Goal: Information Seeking & Learning: Check status

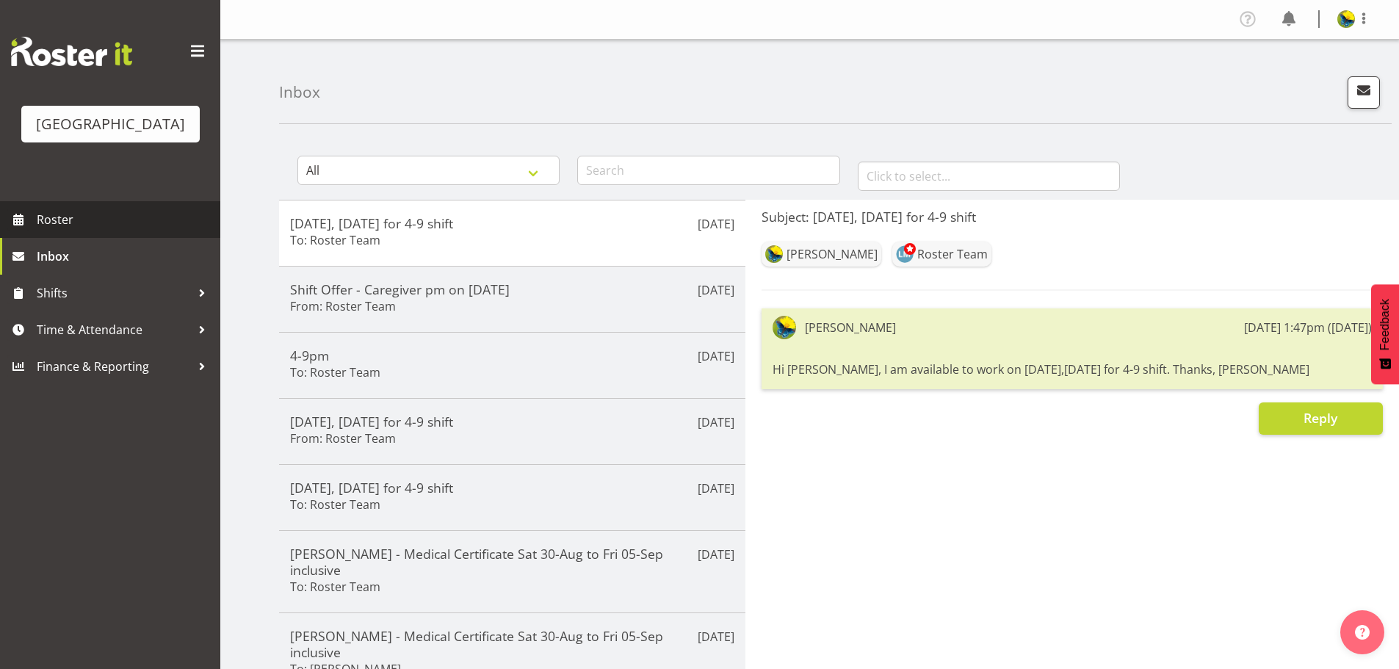
click at [159, 231] on span "Roster" at bounding box center [125, 220] width 176 height 22
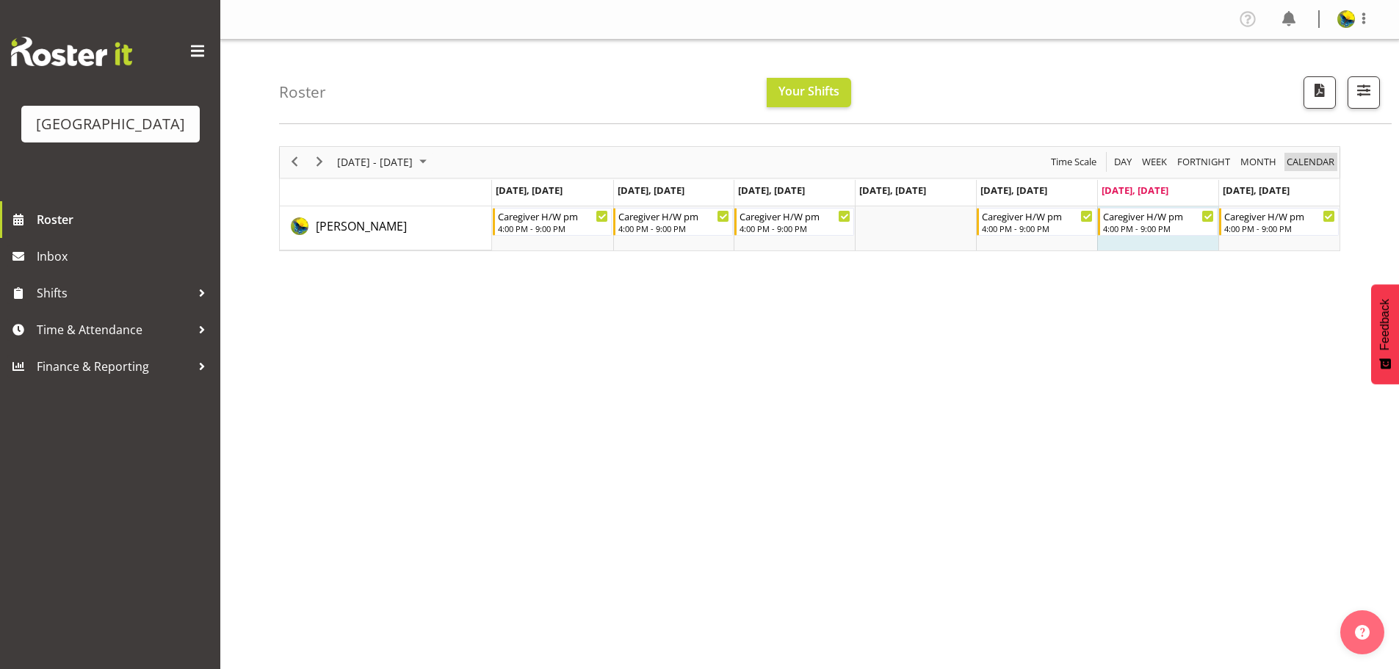
click at [1318, 171] on span "calendar" at bounding box center [1310, 162] width 51 height 18
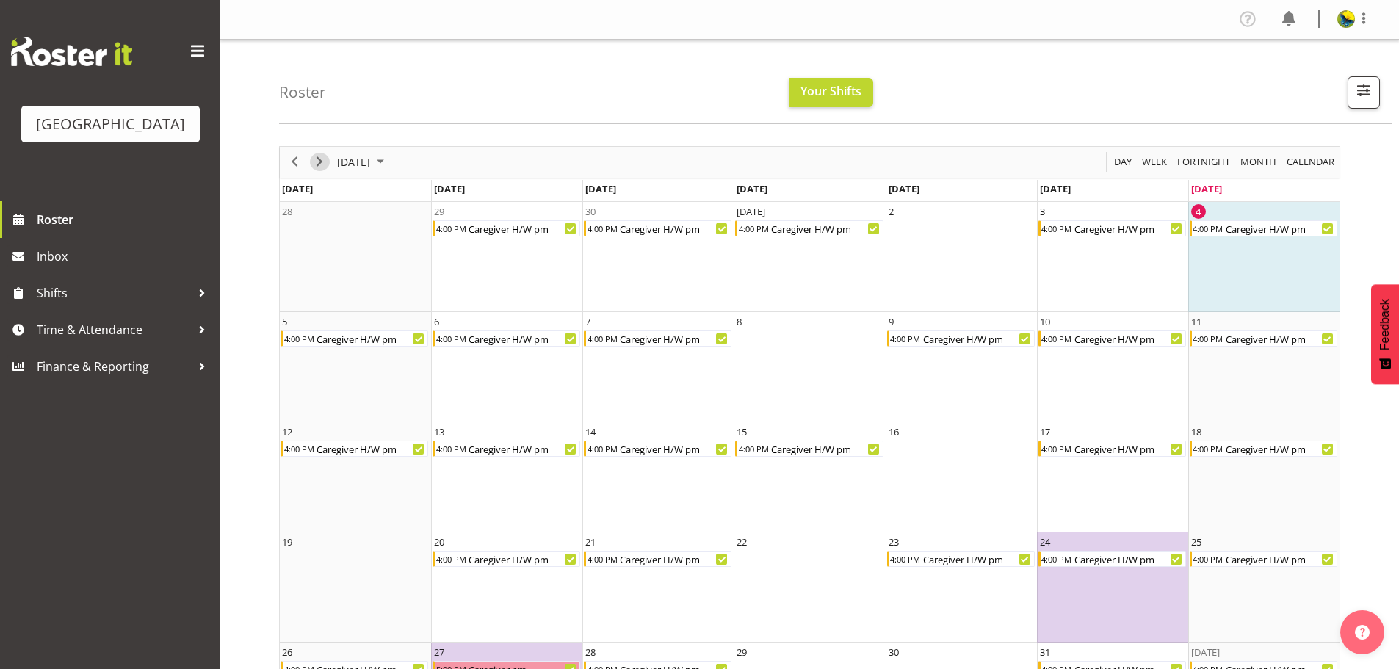
click at [322, 170] on span "Next" at bounding box center [320, 162] width 18 height 18
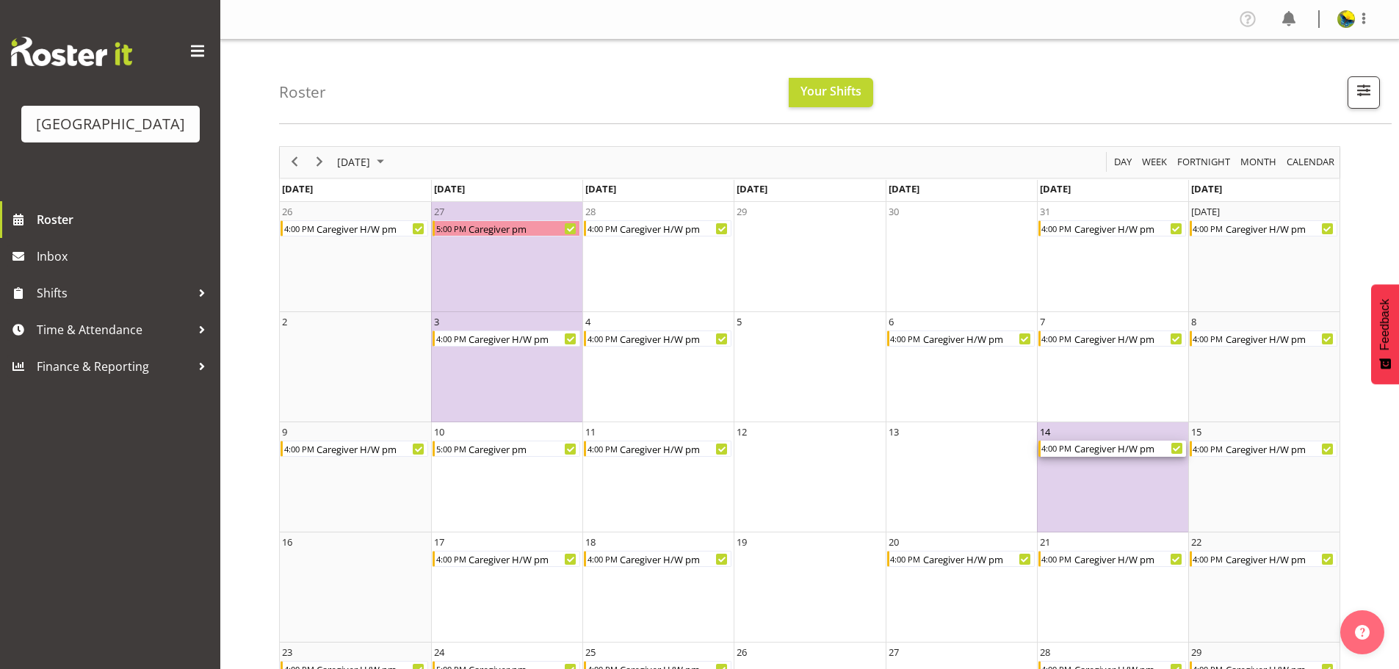
click at [1092, 455] on div "Caregiver H/W pm" at bounding box center [1129, 449] width 113 height 16
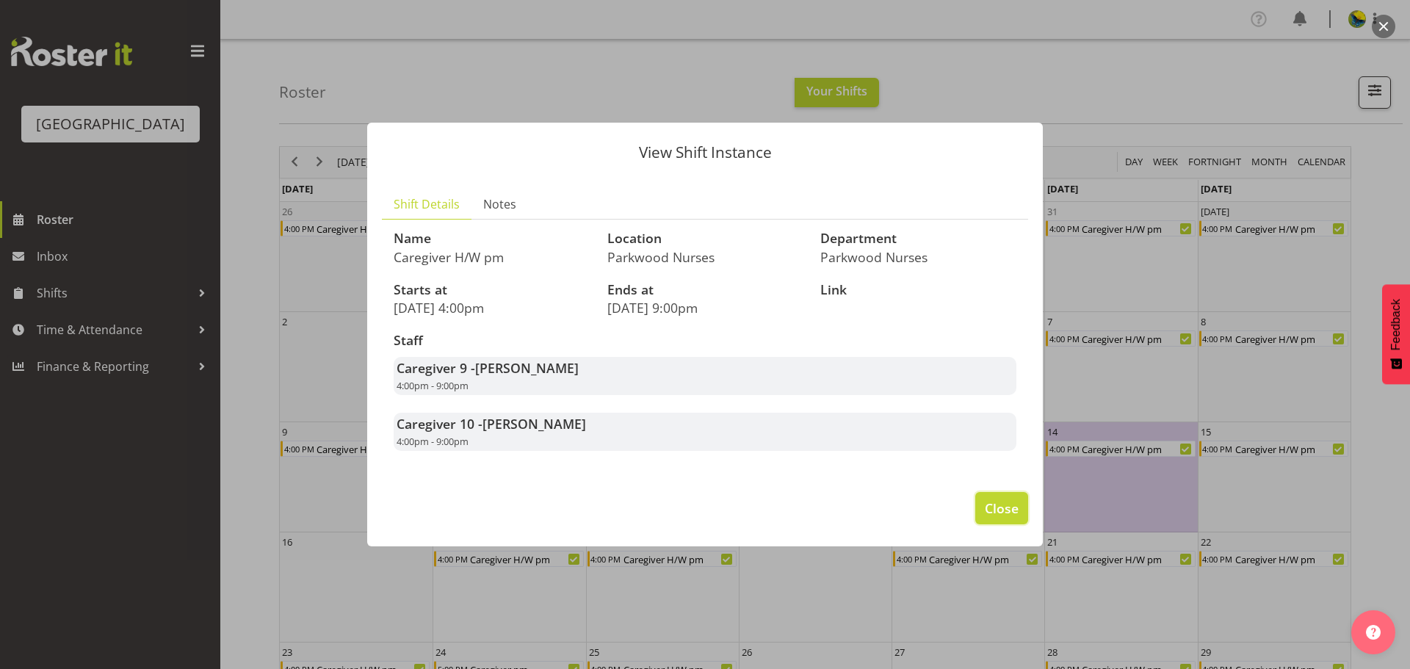
click at [989, 518] on span "Close" at bounding box center [1002, 508] width 34 height 19
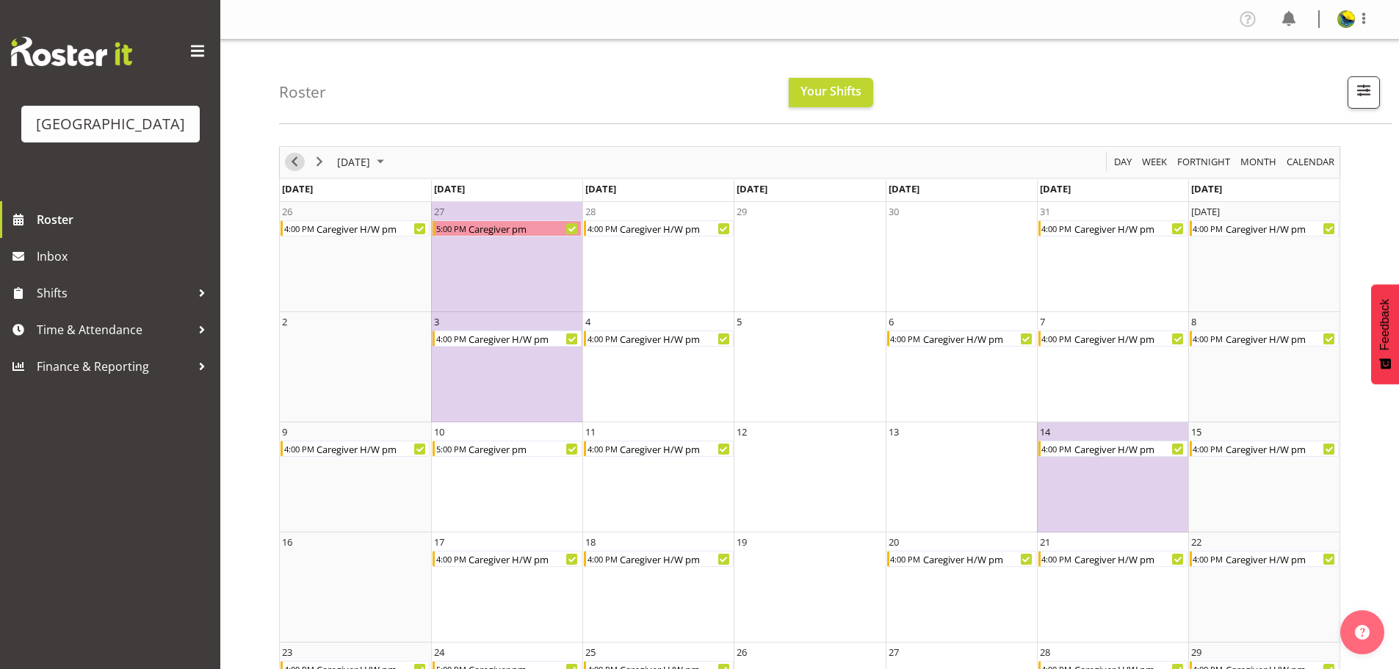
click at [295, 169] on span "Previous" at bounding box center [295, 162] width 18 height 18
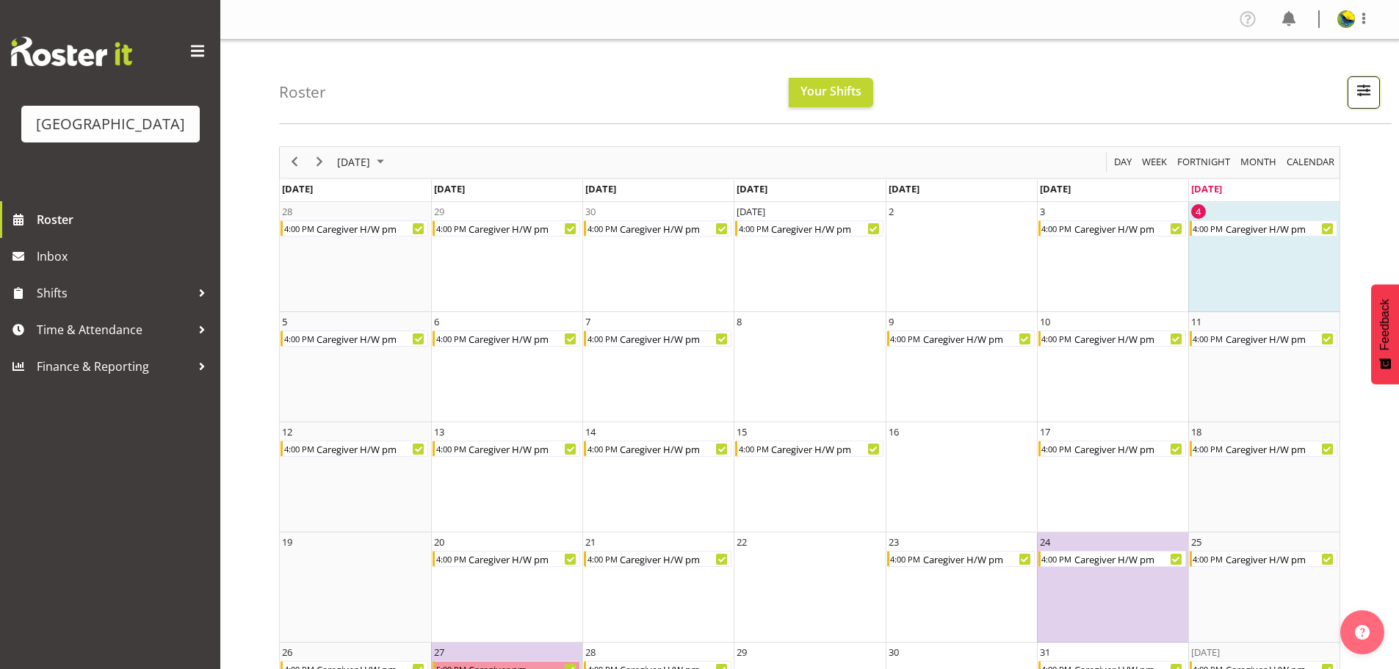
click at [1360, 108] on button "button" at bounding box center [1364, 92] width 32 height 32
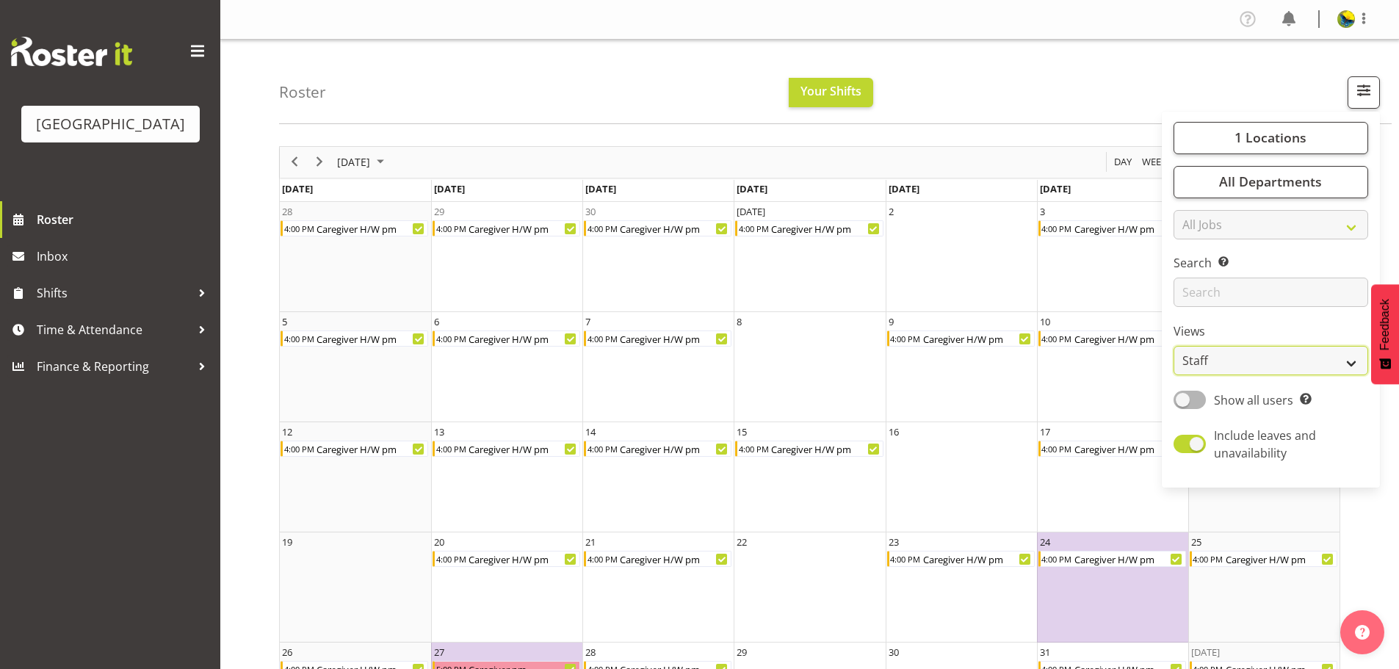
click at [1281, 375] on select "Staff Role Shift - Horizontal Shift - Vertical Staff - Location" at bounding box center [1271, 360] width 195 height 29
select select "shiftH"
click at [1174, 375] on select "Staff Role Shift - Horizontal Shift - Vertical Staff - Location" at bounding box center [1271, 360] width 195 height 29
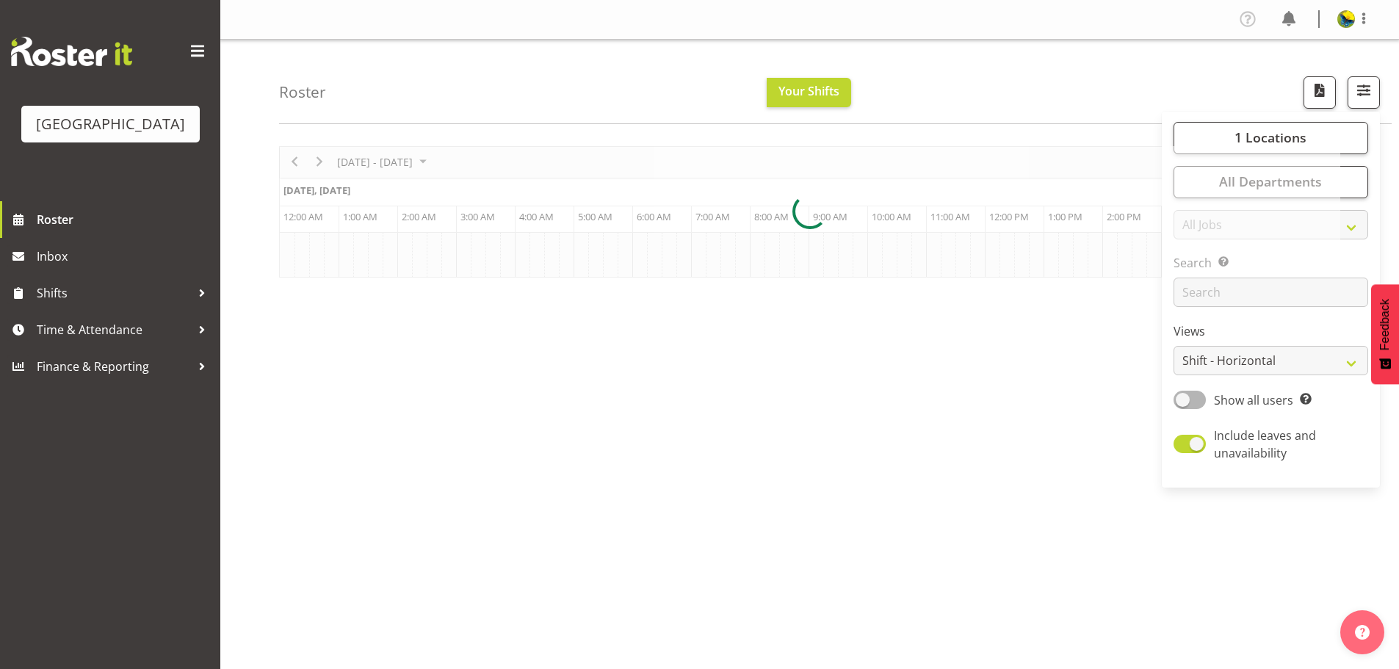
click at [1074, 79] on div "Roster Your Shifts 1 Locations Clear Parkwood Kitchen Parkwood Nurses Select Al…" at bounding box center [835, 82] width 1113 height 84
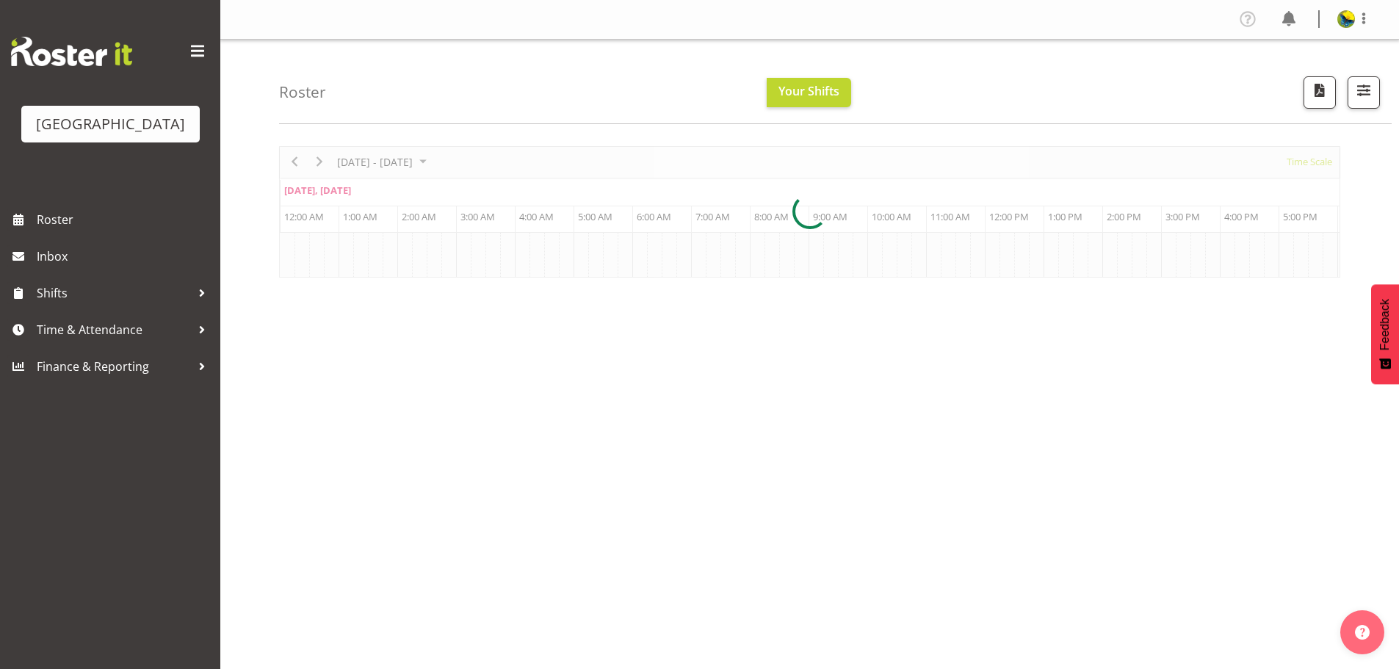
scroll to position [0, 7051]
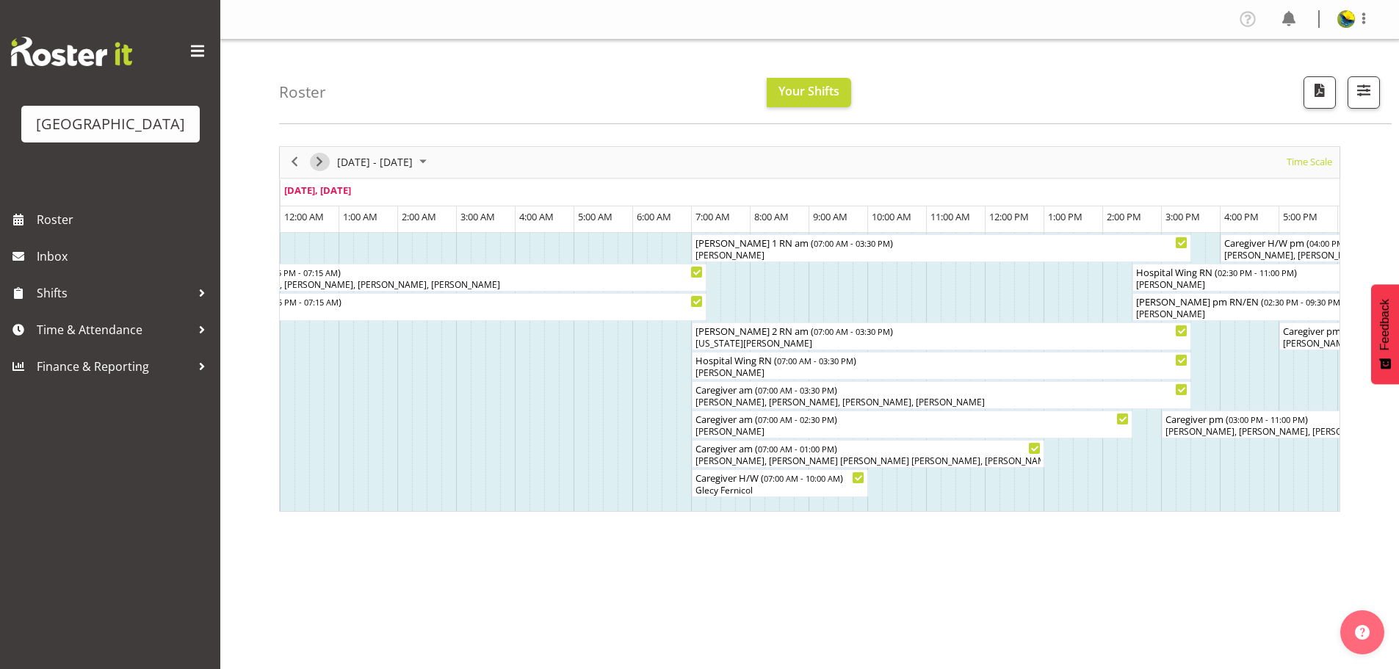
click at [324, 170] on span "Next" at bounding box center [320, 162] width 18 height 18
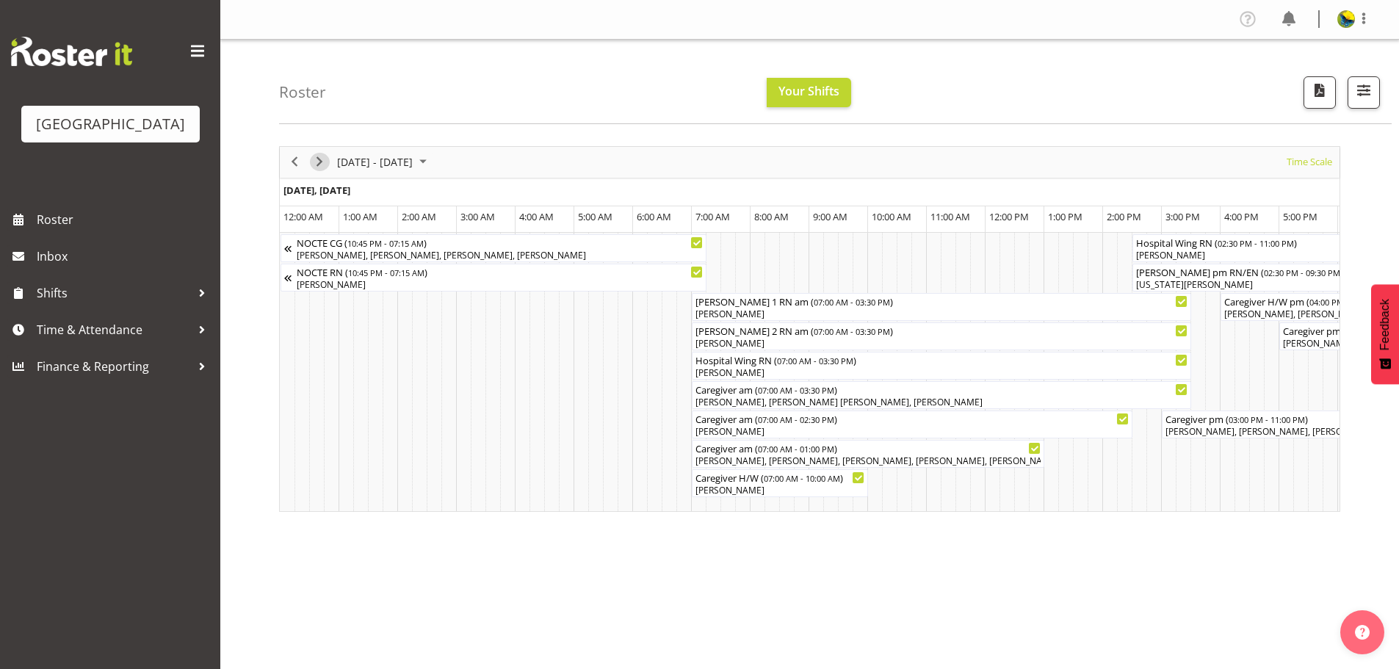
click at [324, 170] on span "Next" at bounding box center [320, 162] width 18 height 18
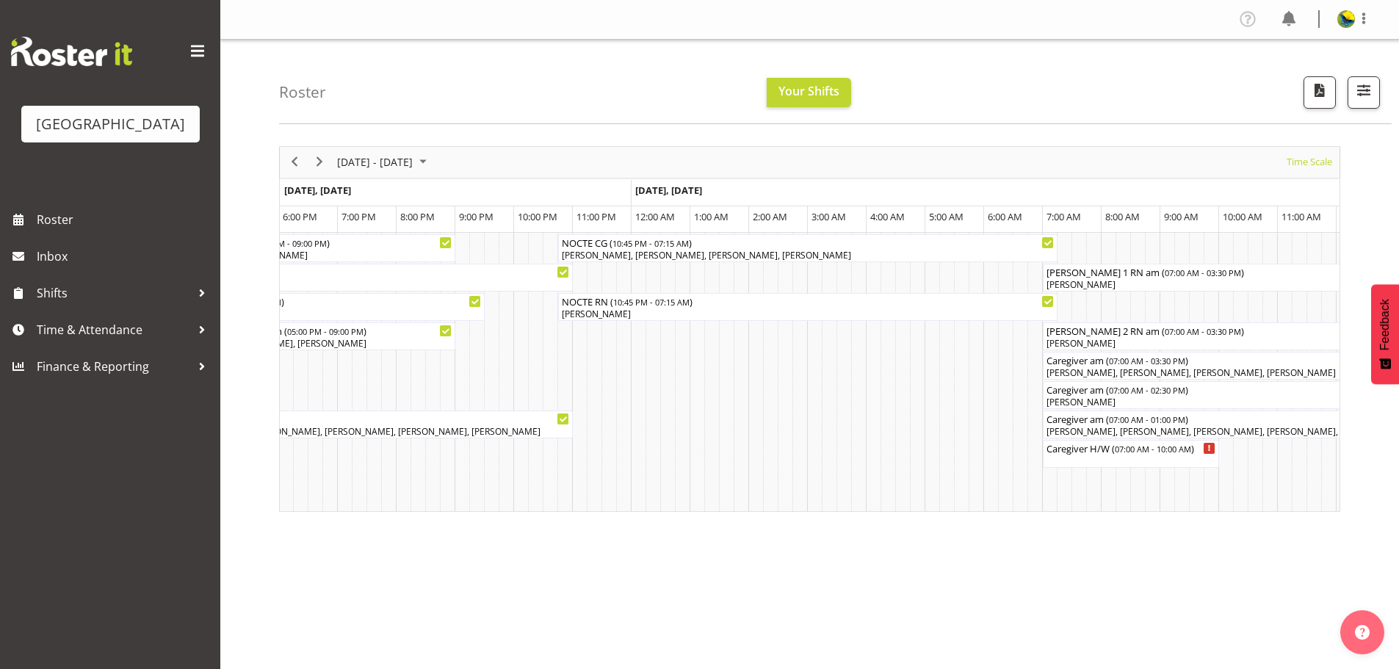
scroll to position [0, 2463]
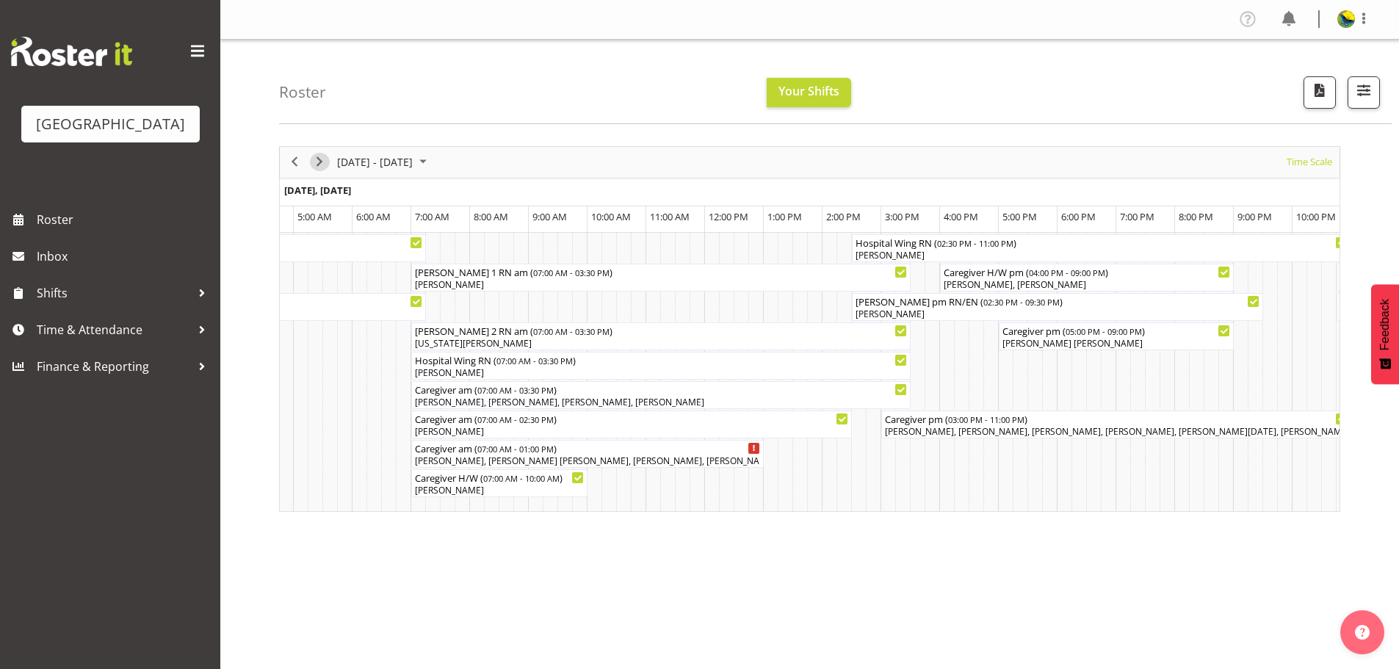
click at [322, 171] on span "Next" at bounding box center [320, 162] width 18 height 18
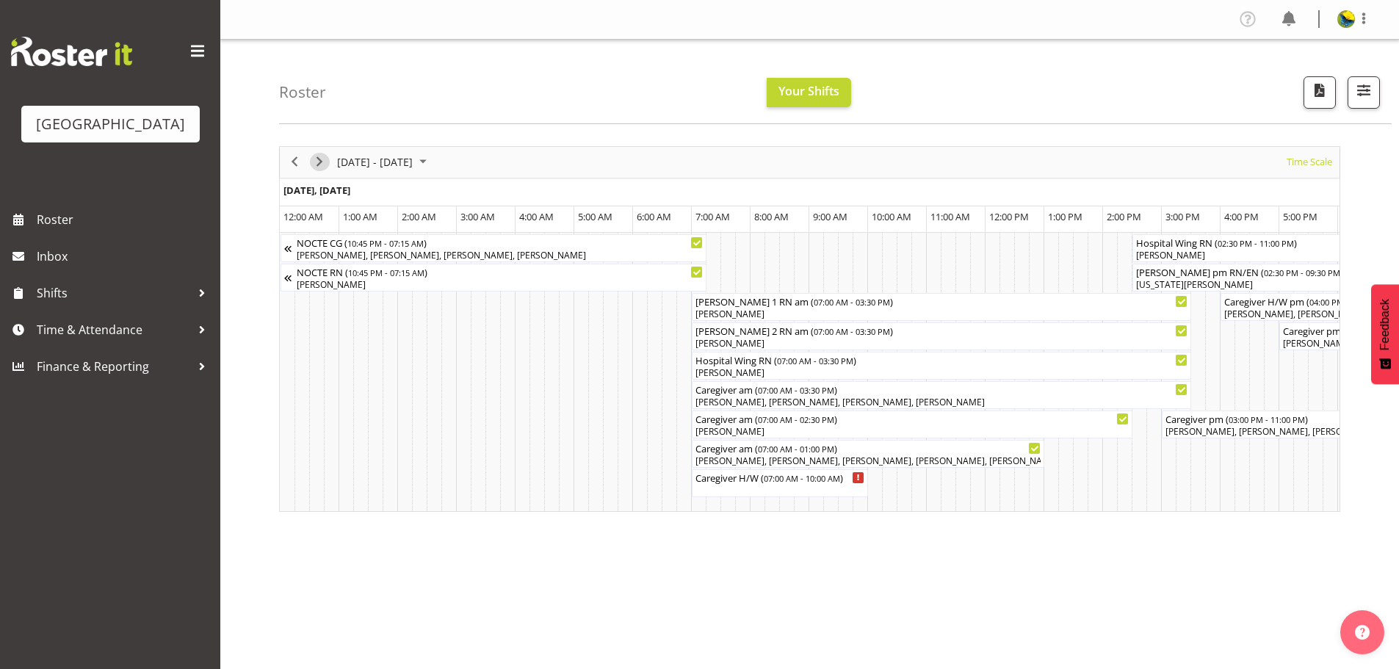
click at [322, 171] on span "Next" at bounding box center [320, 162] width 18 height 18
